Goal: Complete application form

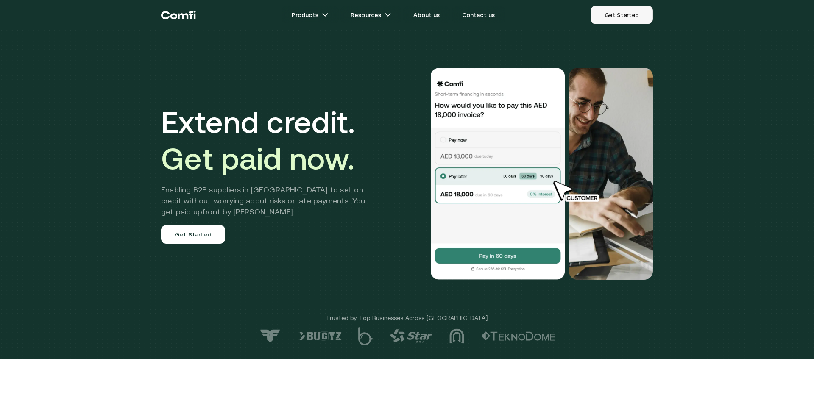
click at [619, 7] on link "Get Started" at bounding box center [621, 15] width 62 height 19
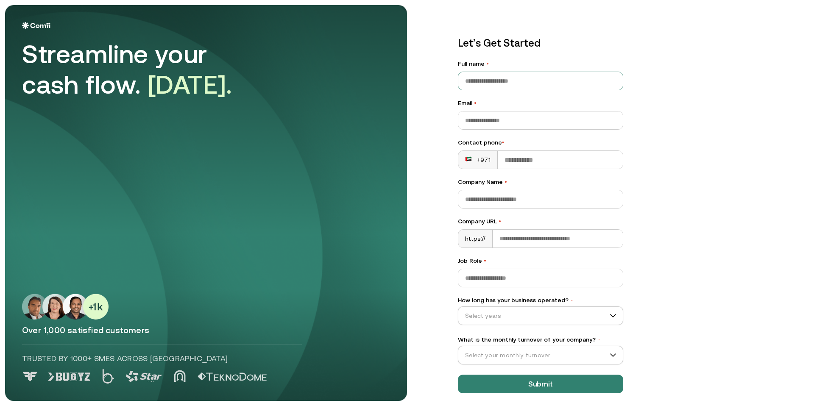
click at [484, 82] on input "Full name •" at bounding box center [540, 81] width 164 height 18
type input "**********"
click at [485, 168] on div "+971" at bounding box center [477, 160] width 39 height 18
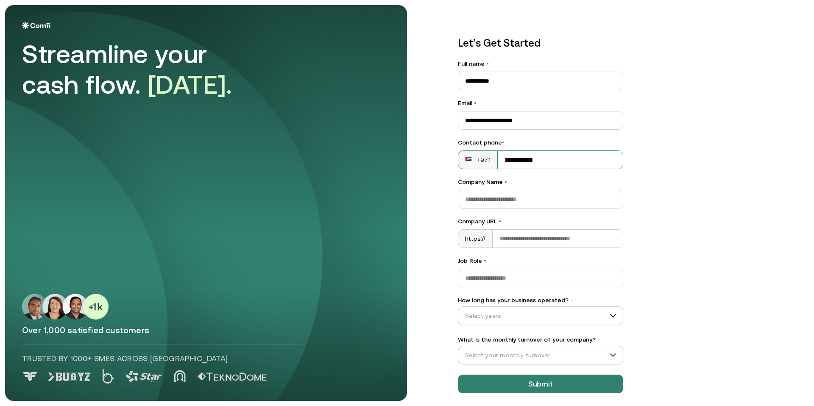
click at [486, 161] on div "+971" at bounding box center [477, 160] width 25 height 8
click at [469, 160] on rect at bounding box center [468, 159] width 7 height 7
drag, startPoint x: 547, startPoint y: 161, endPoint x: 475, endPoint y: 162, distance: 72.0
click at [475, 162] on div "**********" at bounding box center [540, 159] width 165 height 19
click at [480, 166] on div "+971" at bounding box center [477, 160] width 39 height 18
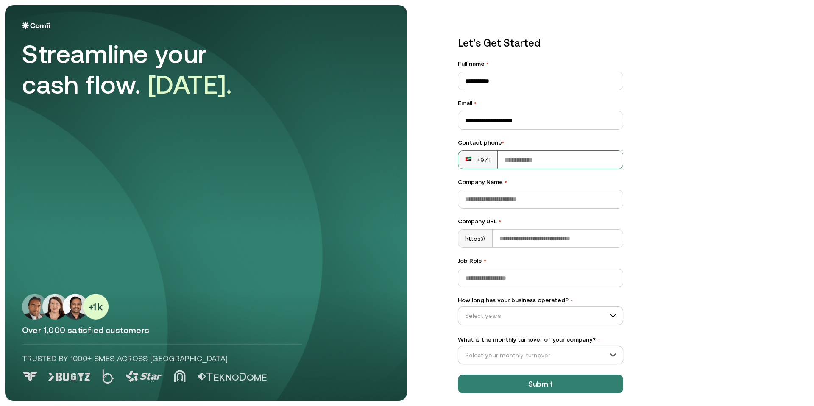
click at [483, 159] on div "+971" at bounding box center [477, 160] width 25 height 8
click at [509, 169] on div "+971" at bounding box center [540, 159] width 165 height 19
click at [509, 166] on input "Contact phone •" at bounding box center [559, 160] width 125 height 18
type input "*"
click at [479, 161] on div "+971" at bounding box center [477, 160] width 25 height 8
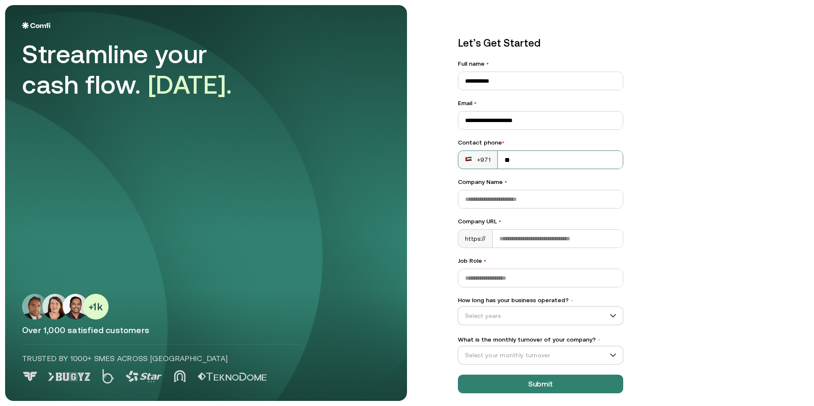
click at [479, 161] on div "+971" at bounding box center [477, 160] width 25 height 8
click at [470, 156] on rect at bounding box center [468, 159] width 7 height 7
click at [470, 161] on rect at bounding box center [468, 159] width 7 height 7
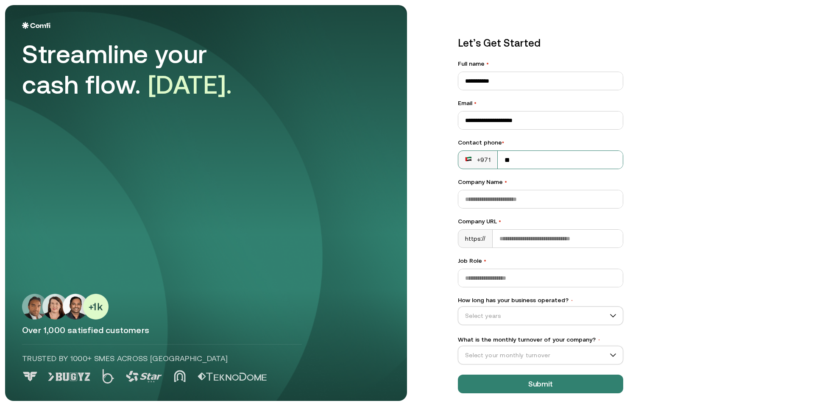
click at [510, 163] on input "**" at bounding box center [559, 160] width 125 height 18
type input "*"
click at [471, 159] on rect at bounding box center [468, 159] width 7 height 7
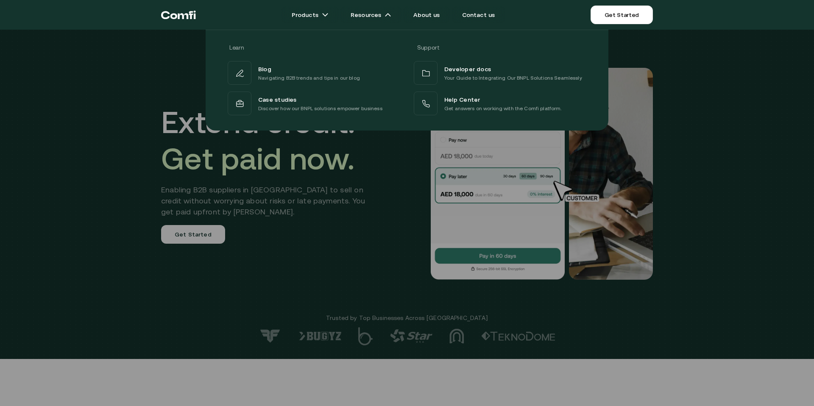
click at [293, 238] on div at bounding box center [407, 233] width 814 height 406
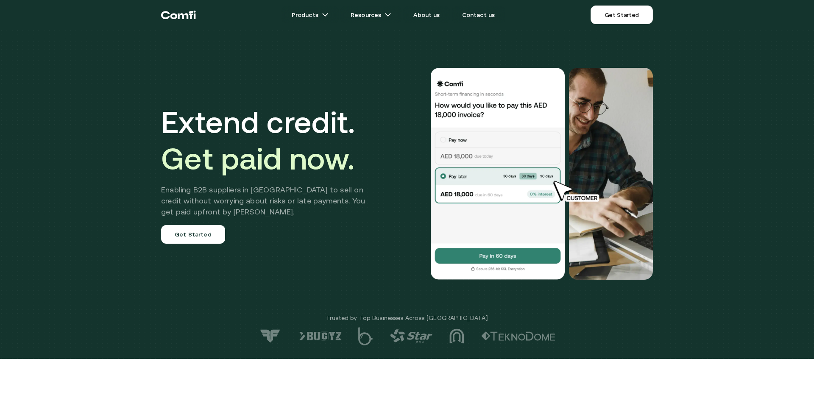
click at [222, 234] on div "Extend credit. Get paid now. Enabling B2B suppliers in MENA to sell on credit w…" at bounding box center [269, 174] width 217 height 140
click at [208, 234] on link "Get Started" at bounding box center [193, 234] width 64 height 19
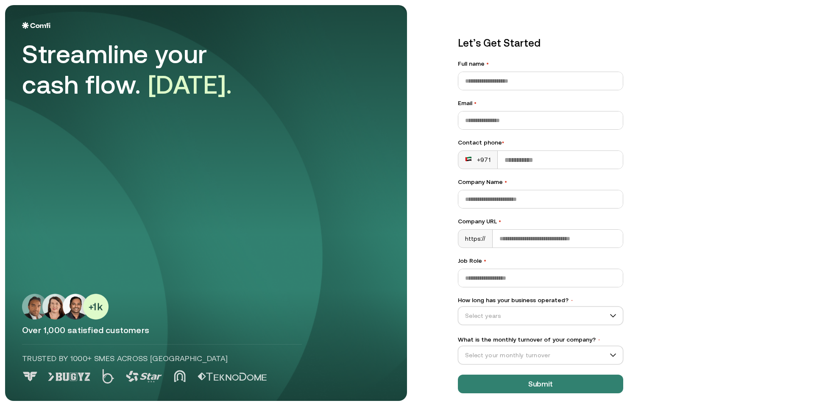
scroll to position [4, 0]
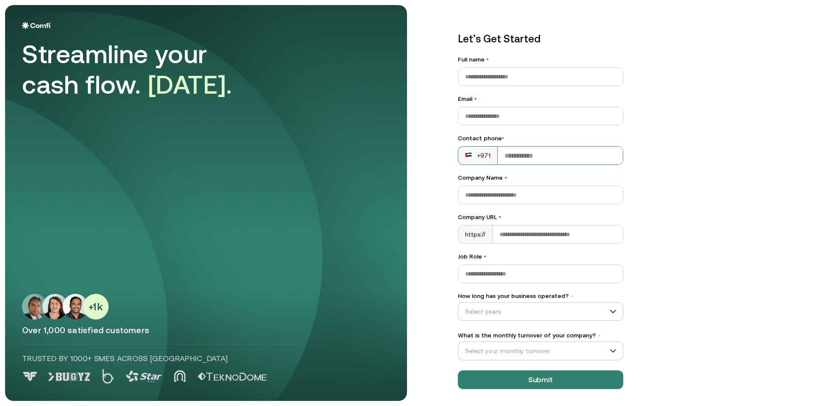
click at [461, 155] on div "+971" at bounding box center [477, 156] width 39 height 18
click at [476, 153] on div "+971" at bounding box center [477, 155] width 25 height 8
